Goal: Information Seeking & Learning: Find specific fact

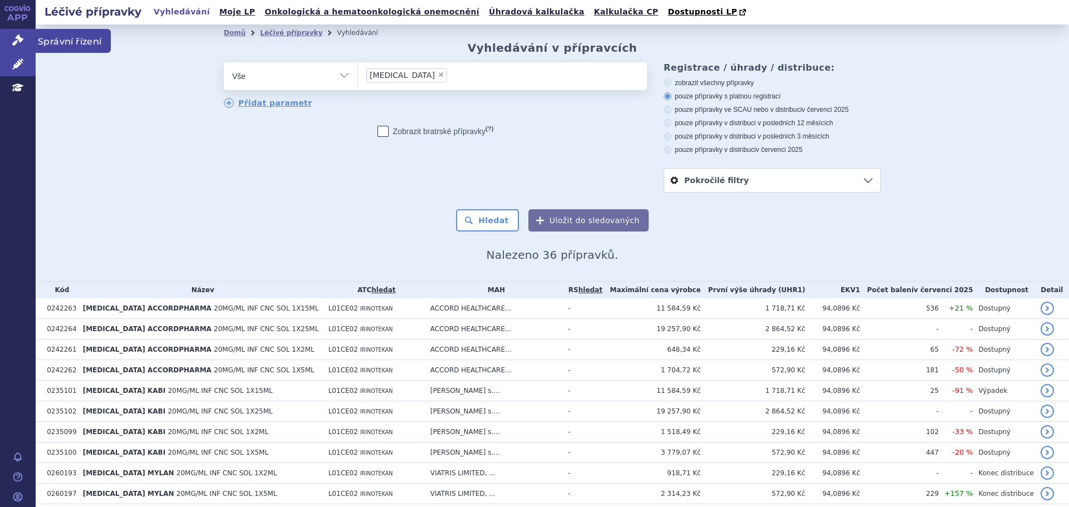
scroll to position [491, 0]
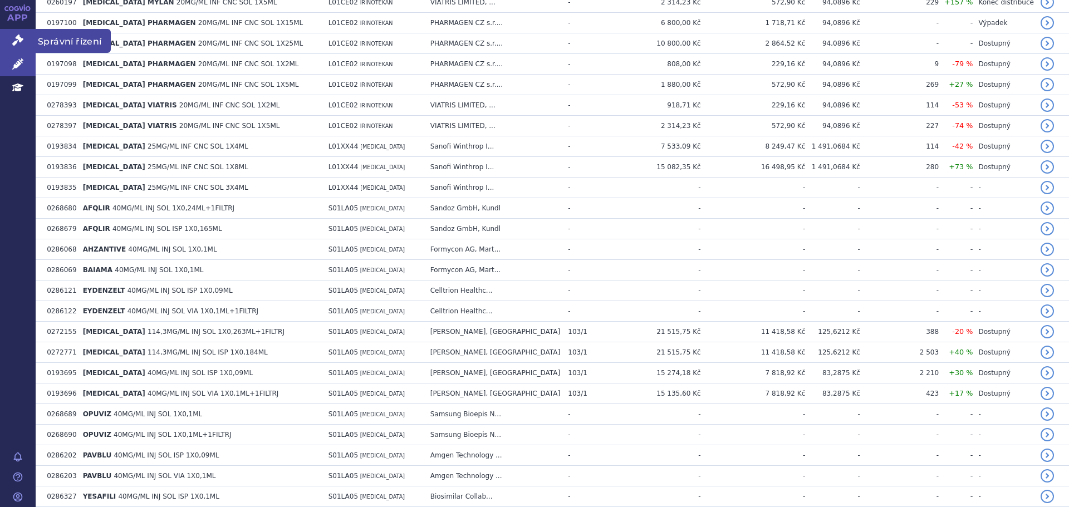
click at [14, 41] on icon at bounding box center [17, 40] width 11 height 11
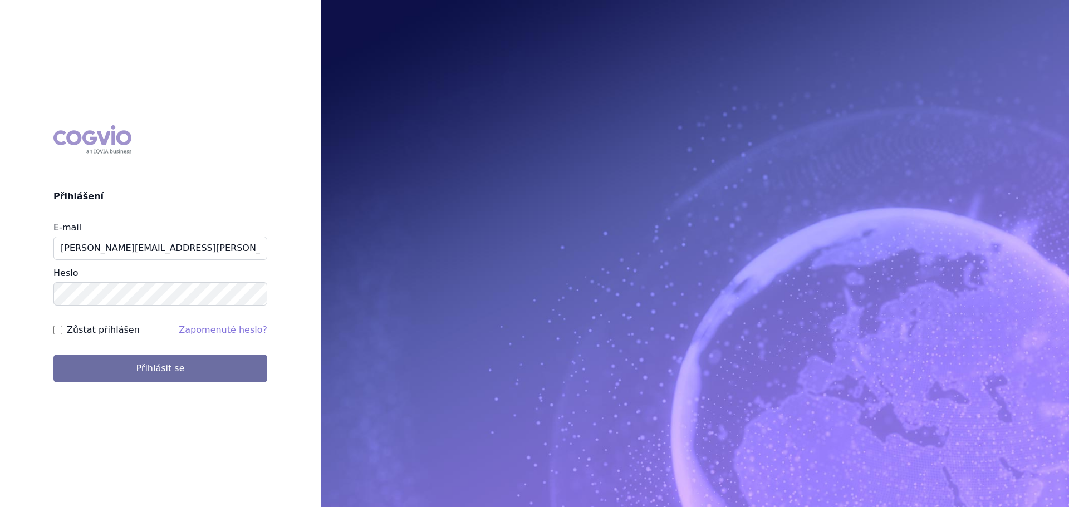
click at [53, 355] on button "Přihlásit se" at bounding box center [160, 369] width 214 height 28
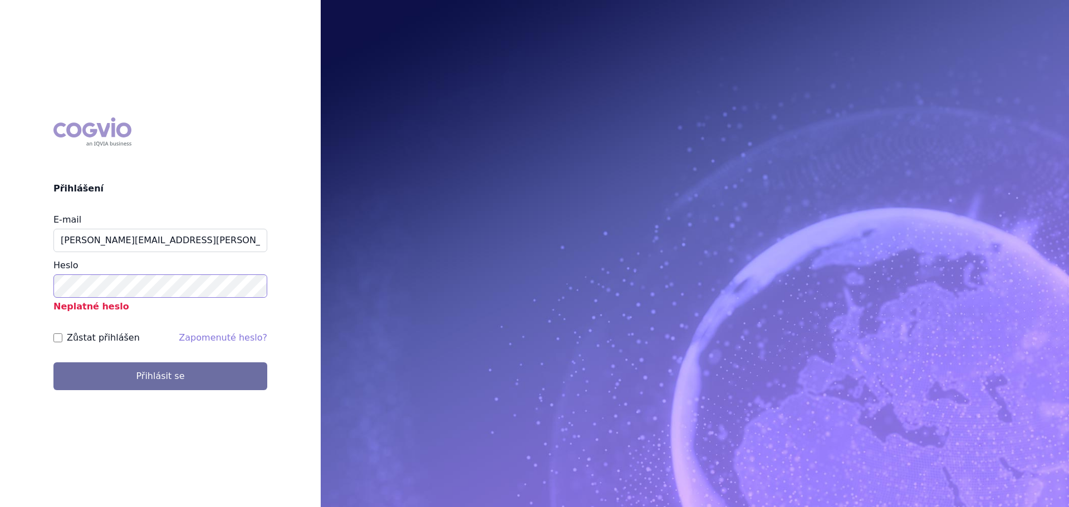
click at [53, 362] on button "Přihlásit se" at bounding box center [160, 376] width 214 height 28
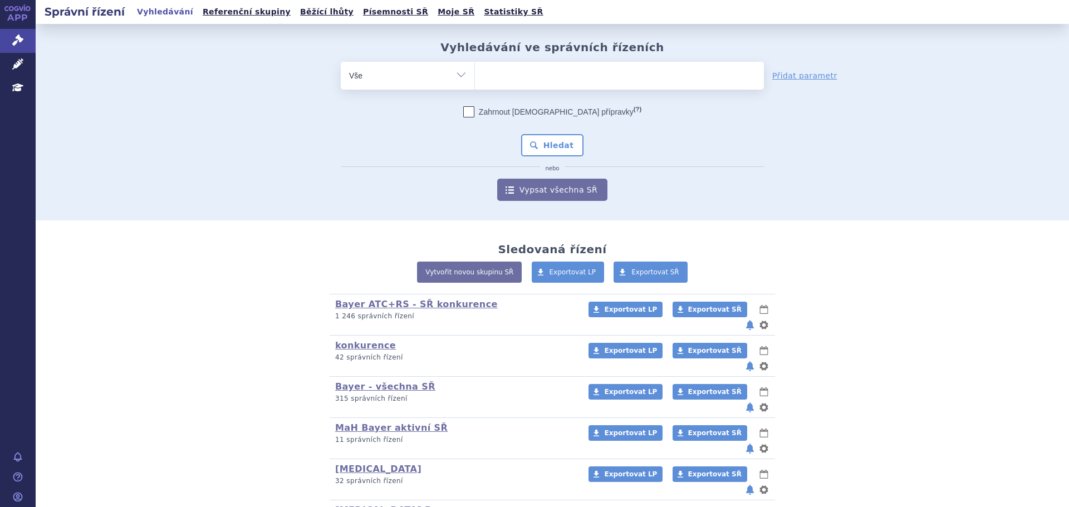
click at [506, 69] on div "Vyhledávání ve správních řízeních odstranit Vše Spisová značka Od" at bounding box center [551, 121] width 701 height 160
click at [506, 69] on ul at bounding box center [619, 73] width 289 height 23
click at [475, 69] on select at bounding box center [474, 75] width 1 height 28
click at [508, 76] on ul at bounding box center [619, 73] width 289 height 23
click at [475, 76] on select at bounding box center [474, 75] width 1 height 28
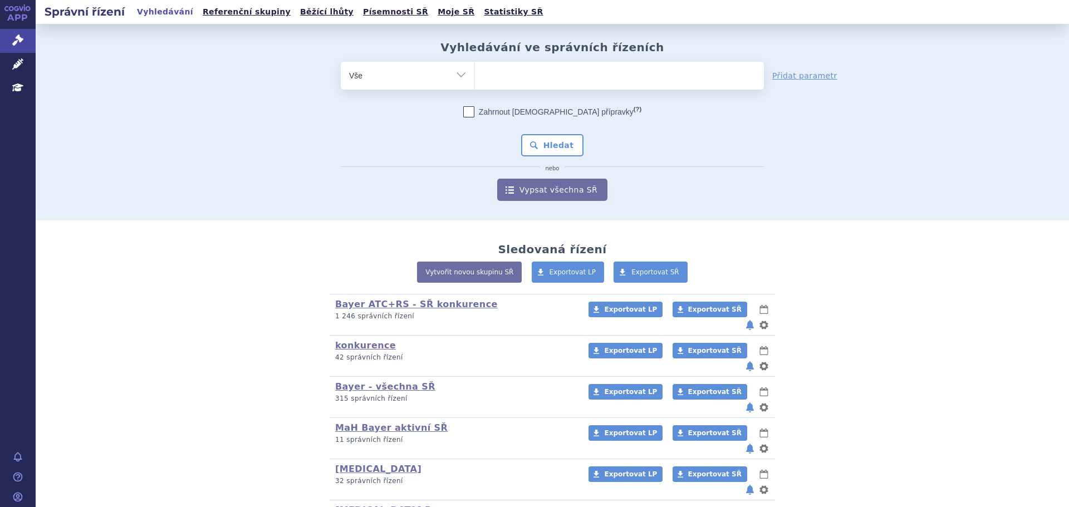
paste input "Altuvoct"
type input "Altuvoct"
select select "Altuvoct"
click at [549, 146] on button "Hledat" at bounding box center [552, 145] width 63 height 22
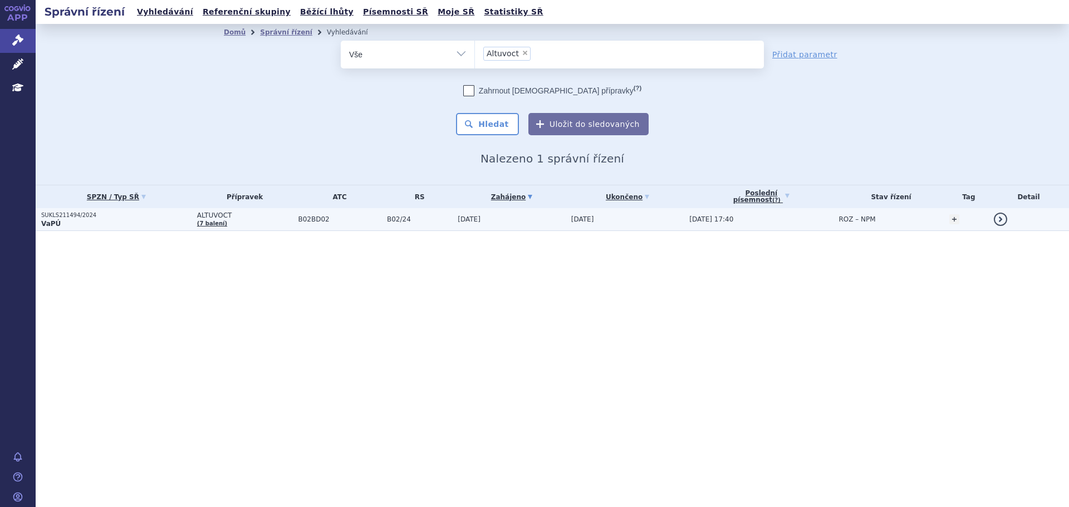
click at [268, 223] on td "ALTUVOCT (7 balení)" at bounding box center [241, 219] width 101 height 23
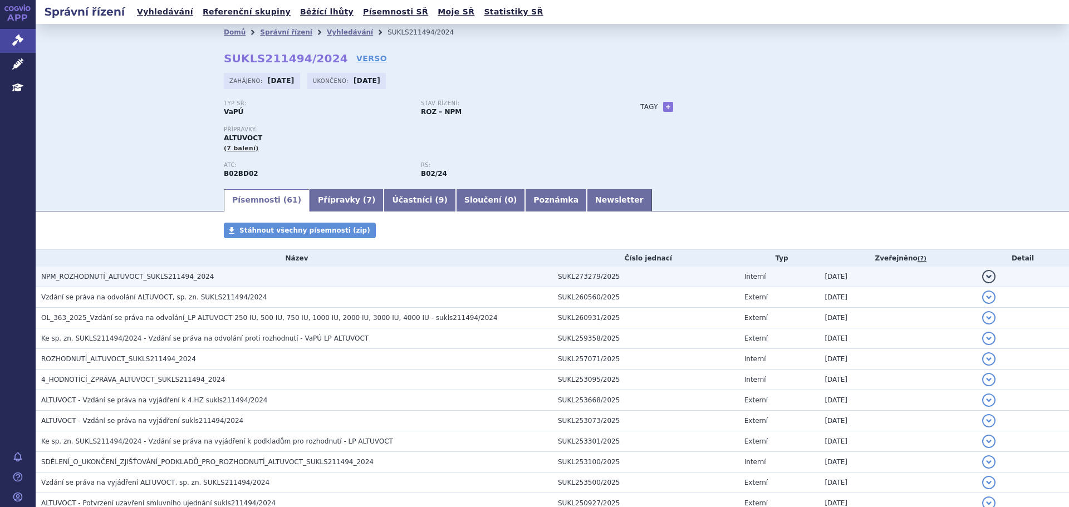
click at [259, 271] on h3 "NPM_ROZHODNUTÍ_ALTUVOCT_SUKLS211494_2024" at bounding box center [296, 276] width 511 height 11
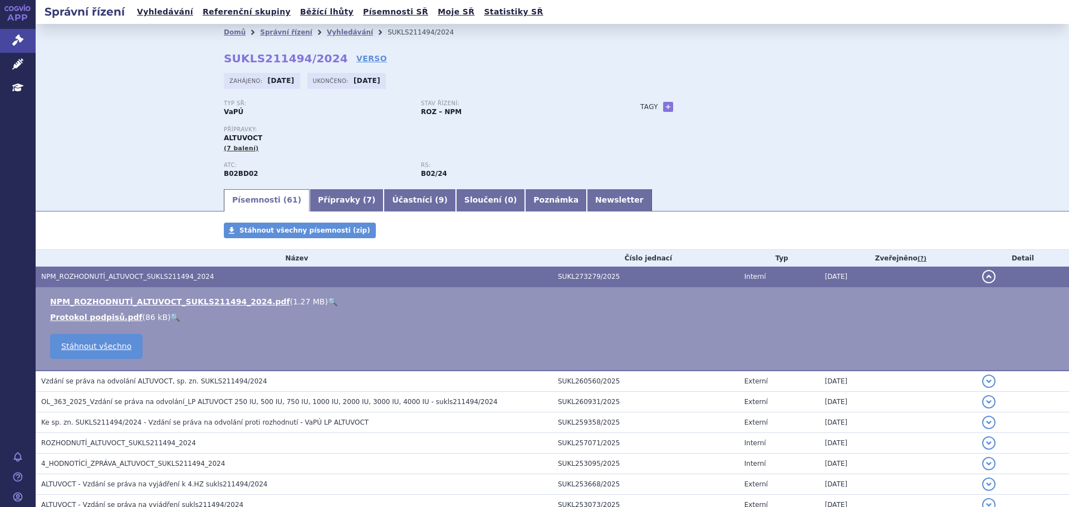
click at [328, 301] on link "🔍" at bounding box center [332, 301] width 9 height 9
